Goal: Task Accomplishment & Management: Manage account settings

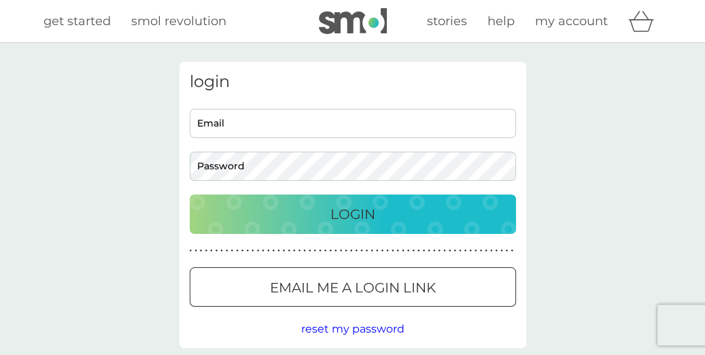
type input "[EMAIL_ADDRESS][DOMAIN_NAME]"
click at [354, 212] on p "Login" at bounding box center [352, 214] width 45 height 22
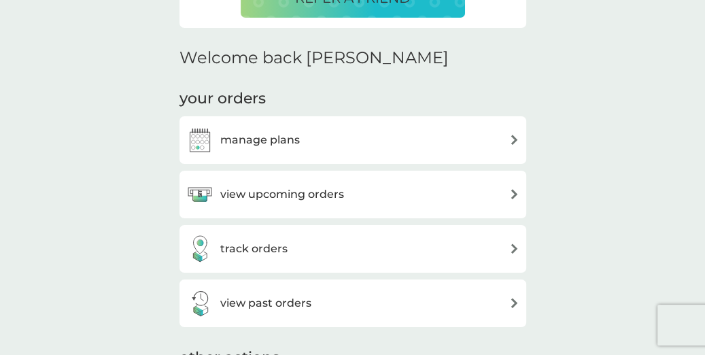
click at [515, 189] on img at bounding box center [514, 194] width 10 height 10
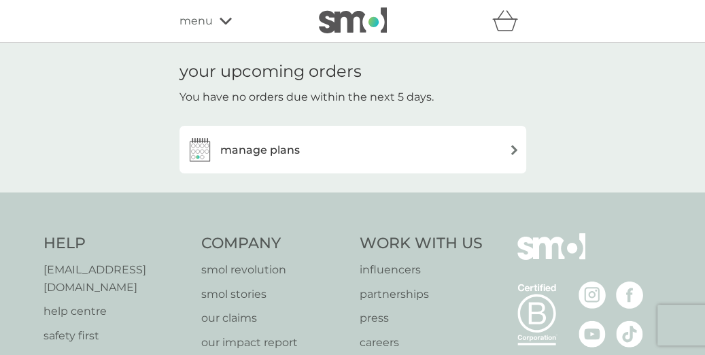
click at [511, 147] on img at bounding box center [514, 150] width 10 height 10
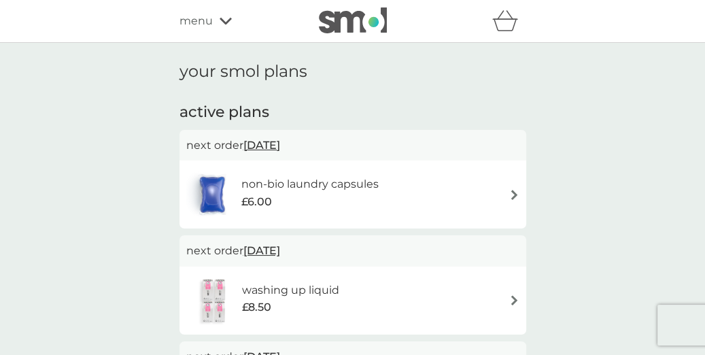
click at [514, 192] on img at bounding box center [514, 195] width 10 height 10
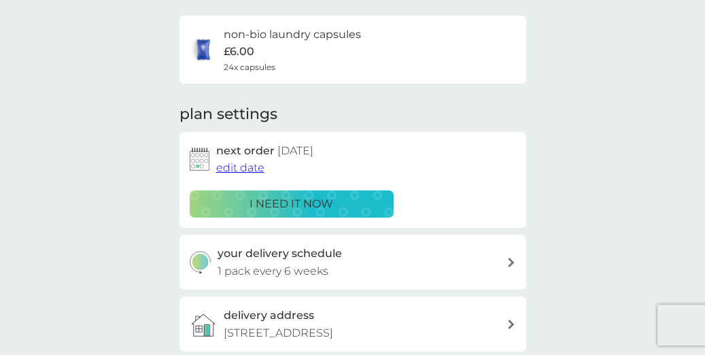
scroll to position [109, 0]
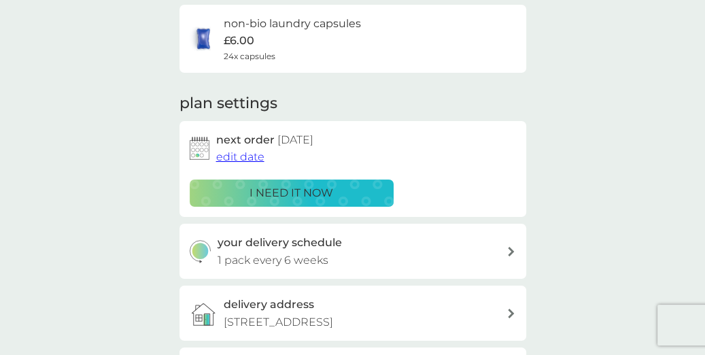
click at [239, 152] on span "edit date" at bounding box center [240, 156] width 48 height 13
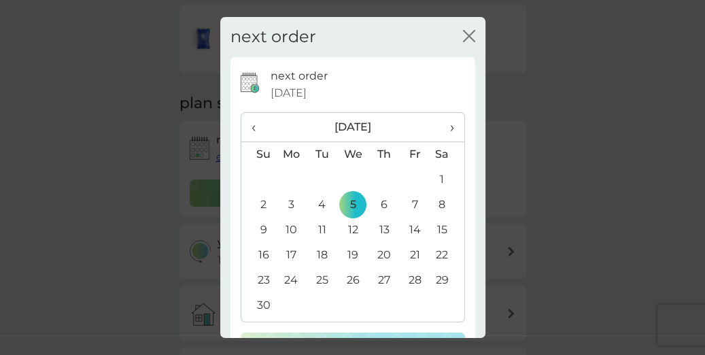
click at [445, 125] on span "›" at bounding box center [447, 127] width 14 height 29
click at [408, 174] on td "5" at bounding box center [415, 179] width 31 height 25
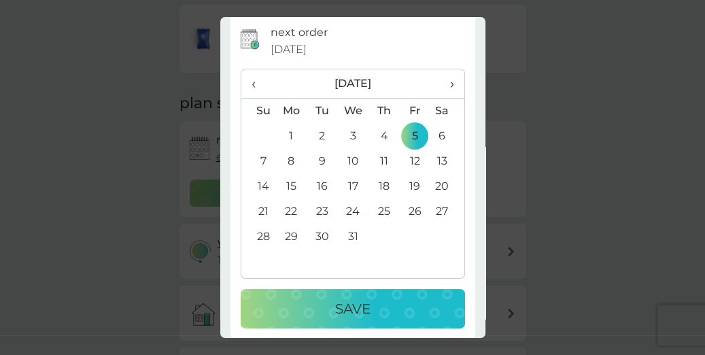
scroll to position [54, 0]
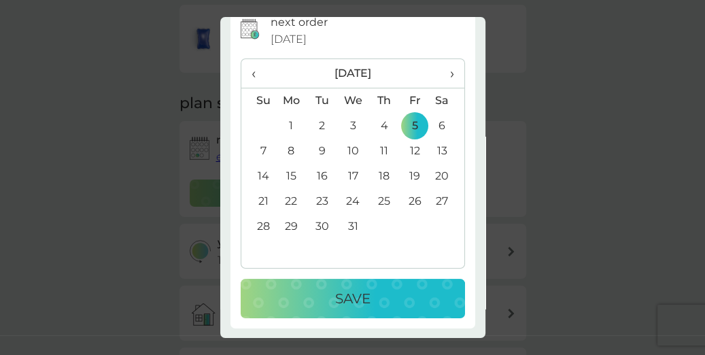
click at [360, 284] on button "Save" at bounding box center [353, 298] width 224 height 39
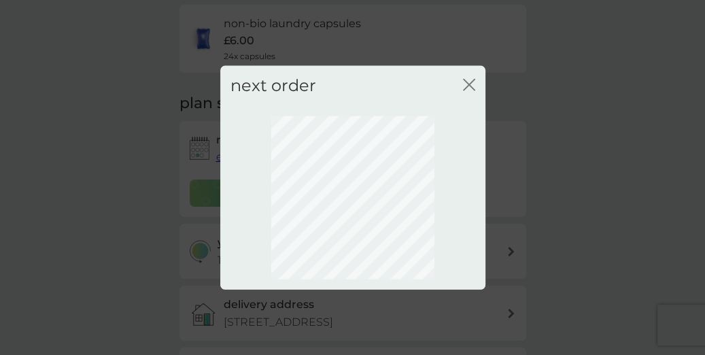
scroll to position [0, 0]
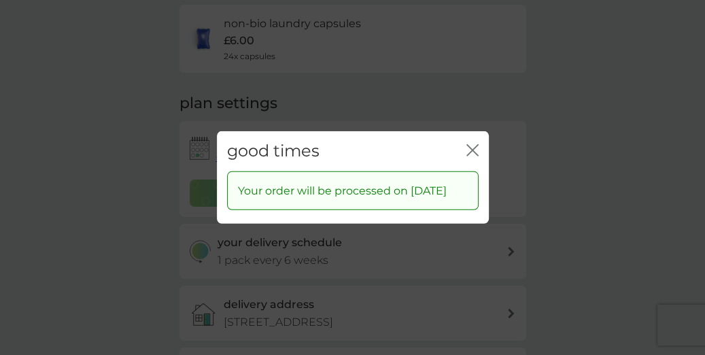
click at [470, 144] on icon "close" at bounding box center [472, 150] width 12 height 12
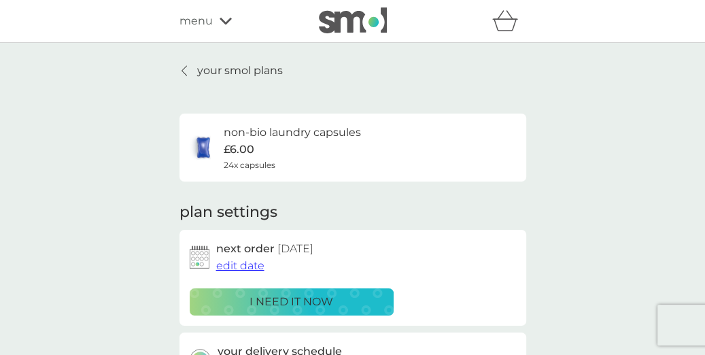
click at [250, 64] on p "your smol plans" at bounding box center [240, 71] width 86 height 18
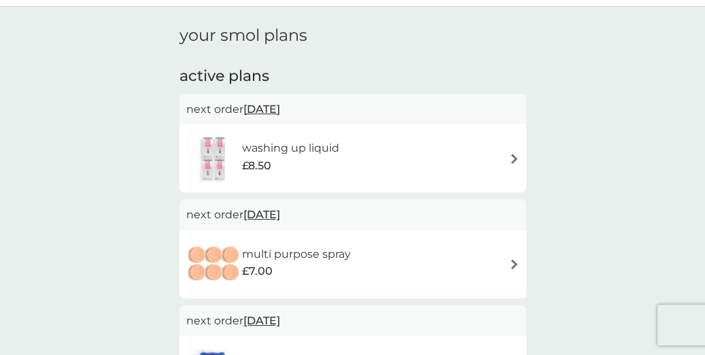
scroll to position [54, 0]
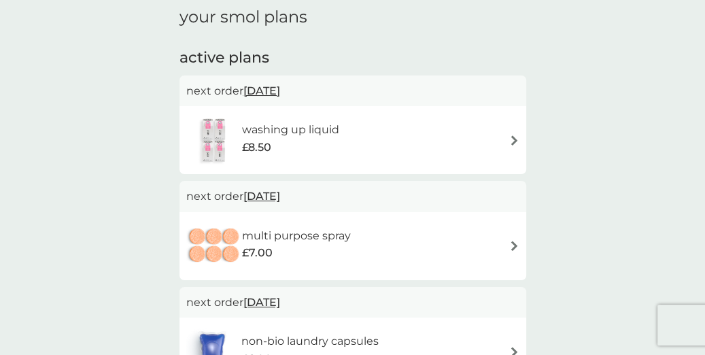
click at [511, 134] on div "washing up liquid £8.50" at bounding box center [352, 140] width 333 height 48
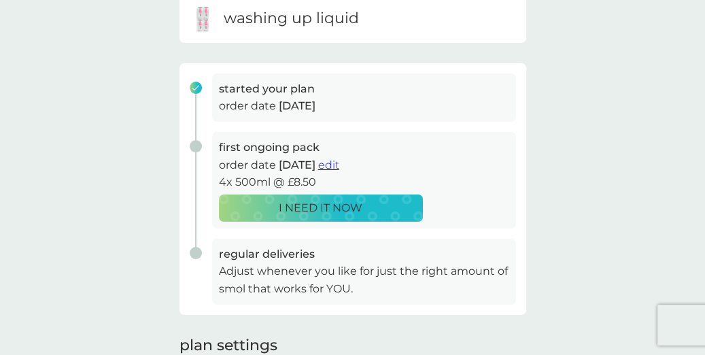
scroll to position [163, 0]
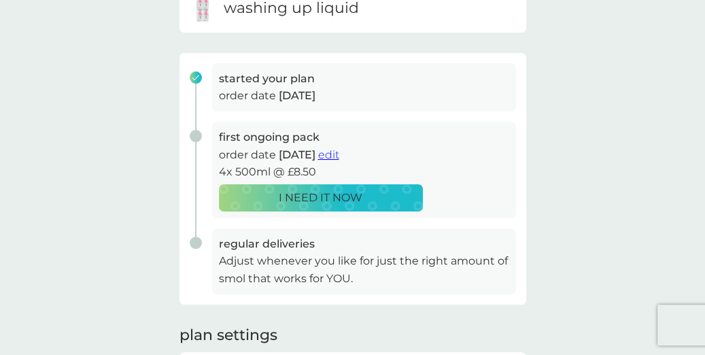
click at [339, 150] on span "edit" at bounding box center [328, 154] width 21 height 13
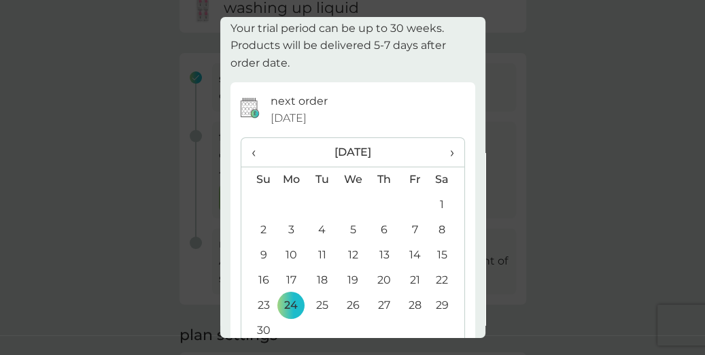
scroll to position [109, 0]
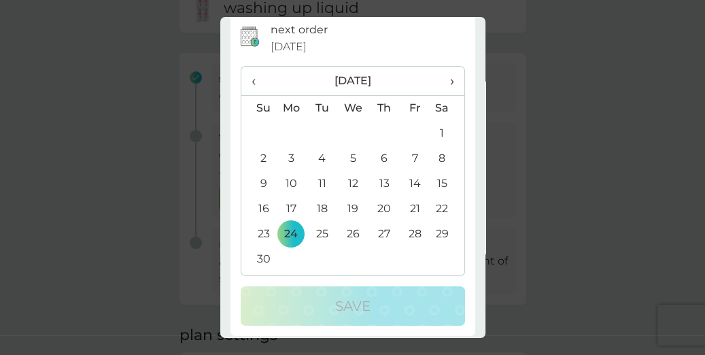
click at [407, 179] on td "14" at bounding box center [415, 183] width 31 height 25
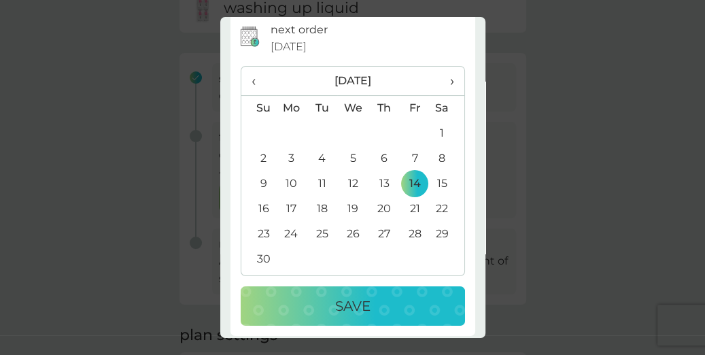
click at [351, 302] on p "Save" at bounding box center [352, 306] width 35 height 22
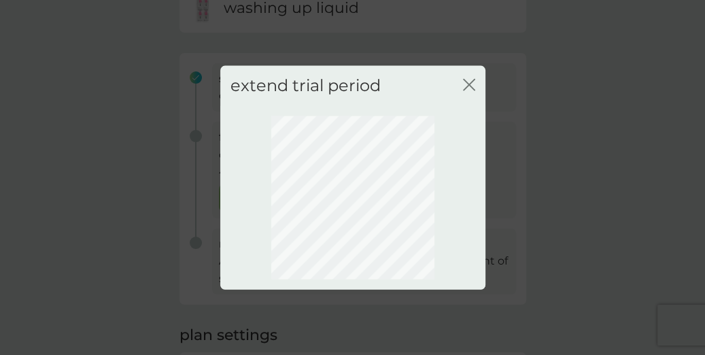
scroll to position [0, 0]
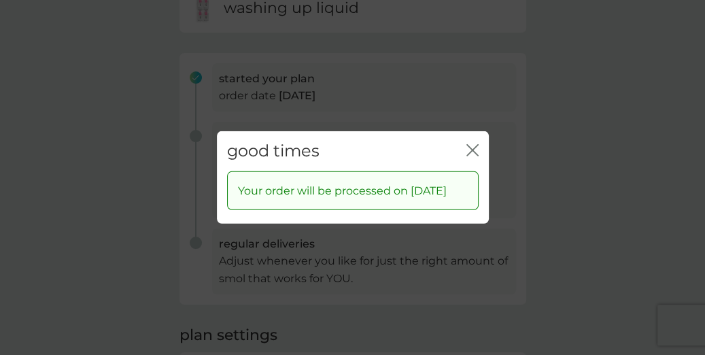
click at [472, 144] on icon "close" at bounding box center [472, 150] width 12 height 12
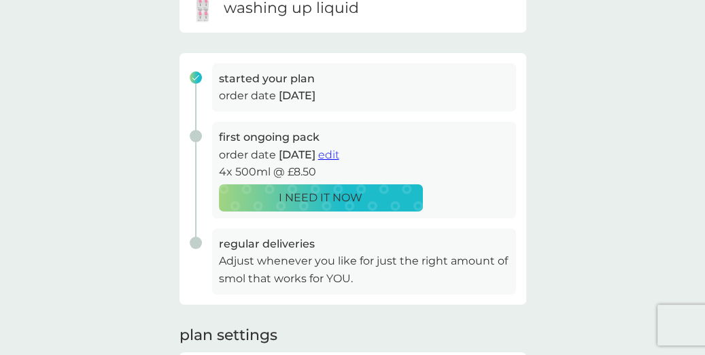
click at [339, 150] on span "edit" at bounding box center [328, 154] width 21 height 13
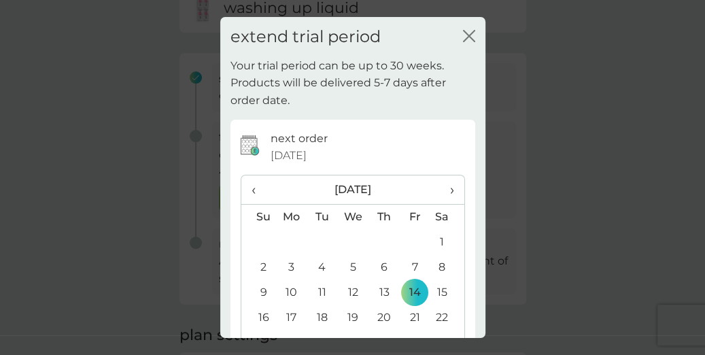
click at [255, 186] on span "‹" at bounding box center [259, 189] width 14 height 29
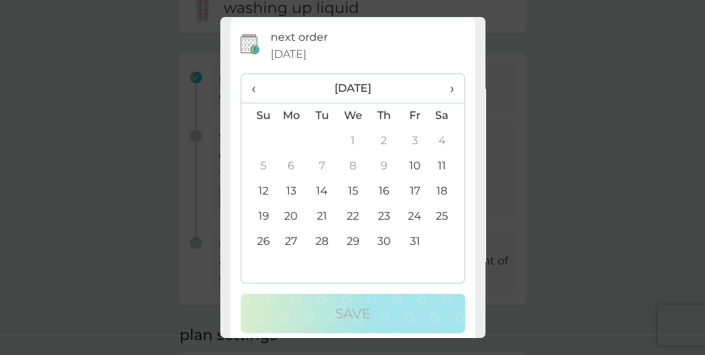
scroll to position [109, 0]
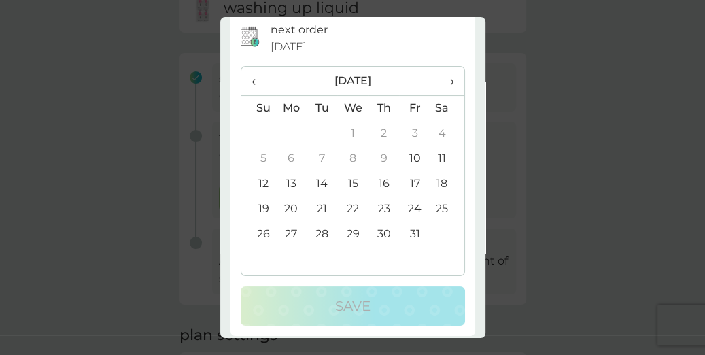
click at [405, 180] on td "17" at bounding box center [414, 183] width 31 height 25
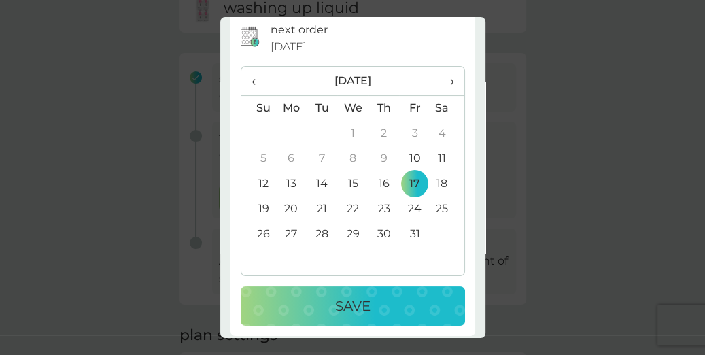
click at [345, 298] on p "Save" at bounding box center [352, 306] width 35 height 22
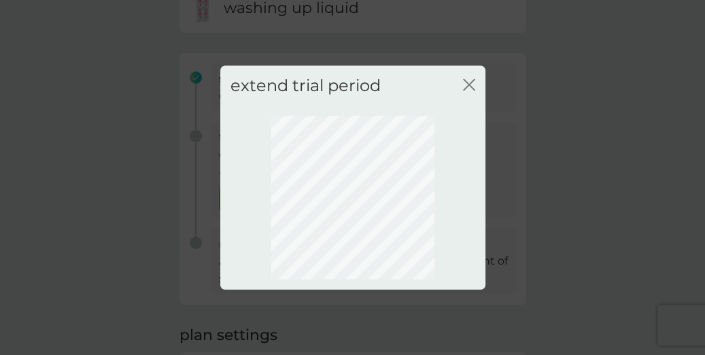
scroll to position [0, 0]
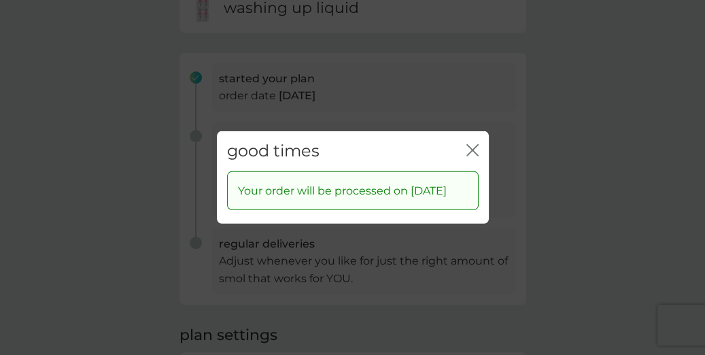
click at [473, 144] on icon "close" at bounding box center [472, 150] width 12 height 12
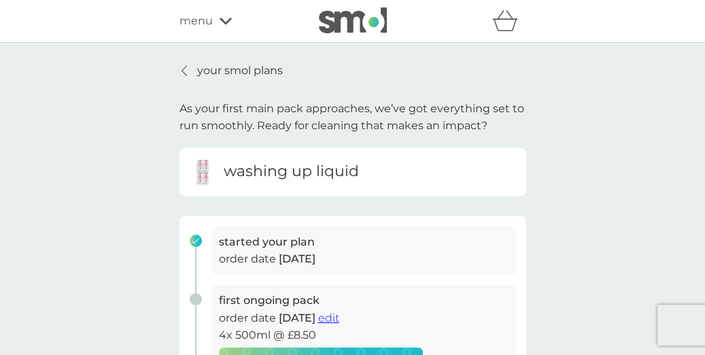
scroll to position [54, 0]
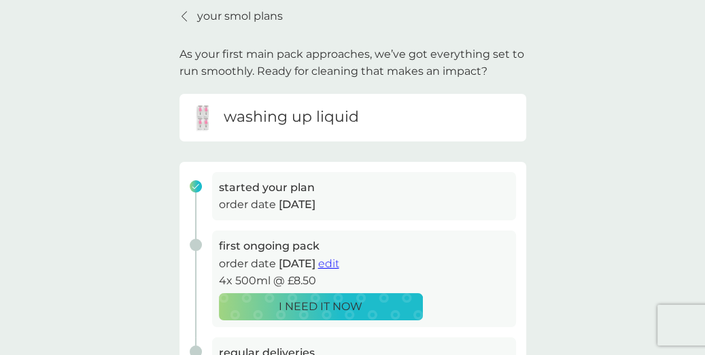
click at [258, 14] on p "your smol plans" at bounding box center [240, 16] width 86 height 18
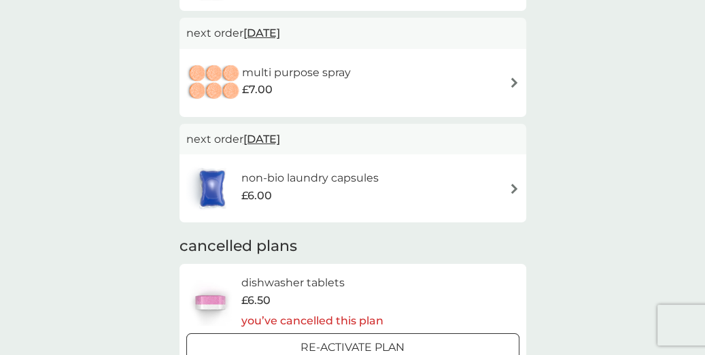
scroll to position [54, 0]
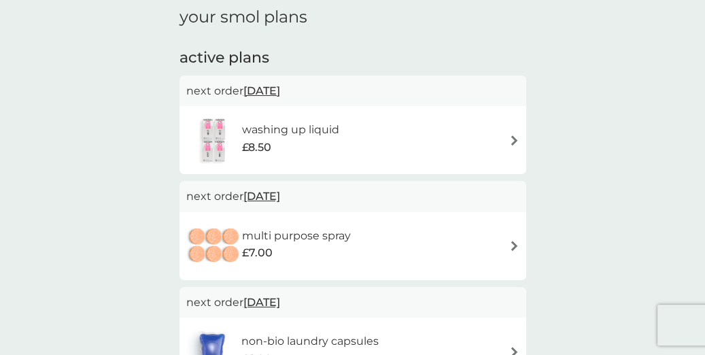
click at [512, 241] on img at bounding box center [514, 246] width 10 height 10
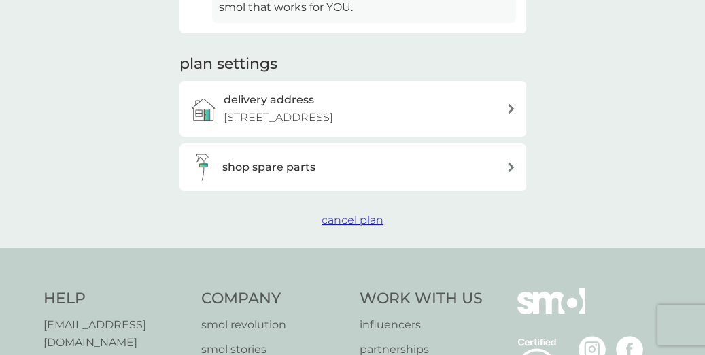
scroll to position [435, 0]
click at [351, 215] on span "cancel plan" at bounding box center [353, 219] width 62 height 13
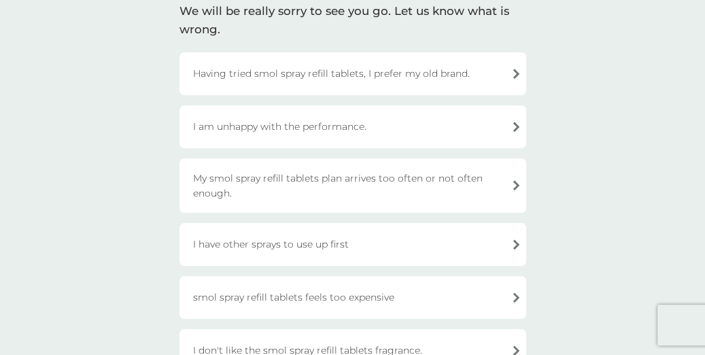
scroll to position [163, 0]
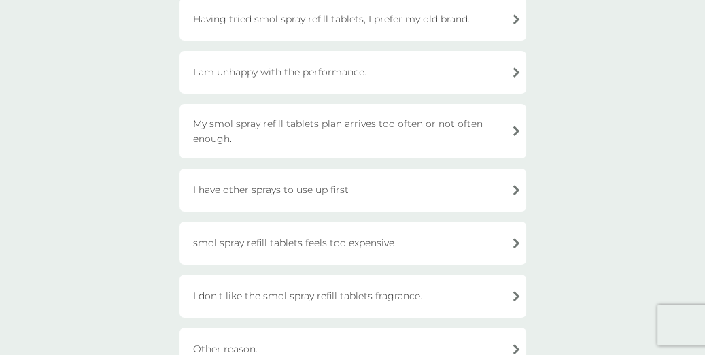
click at [513, 188] on div "I have other sprays to use up first" at bounding box center [353, 190] width 347 height 43
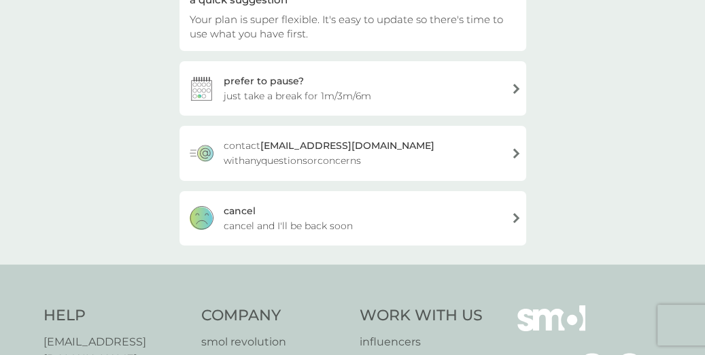
click at [305, 220] on span "cancel and I'll be back soon" at bounding box center [288, 225] width 129 height 15
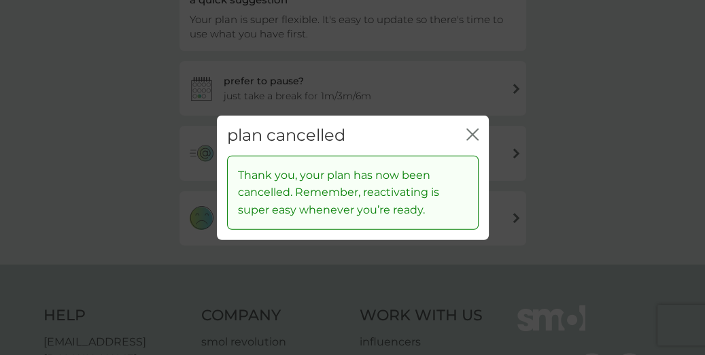
click at [468, 133] on icon "close" at bounding box center [472, 135] width 12 height 12
